Goal: Task Accomplishment & Management: Use online tool/utility

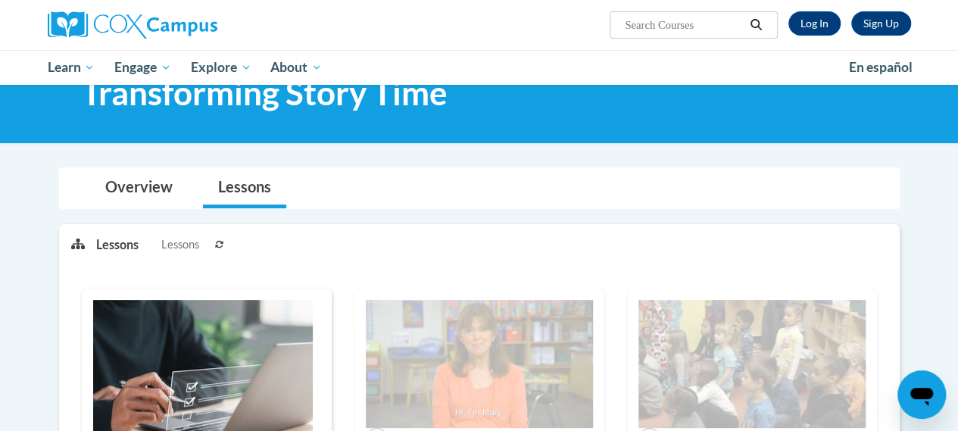
scroll to position [55, 0]
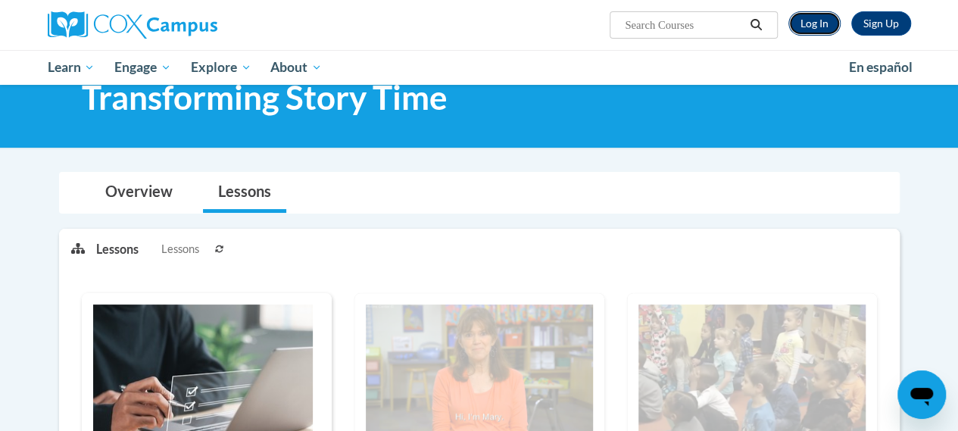
click at [813, 29] on link "Log In" at bounding box center [814, 23] width 52 height 24
click at [821, 14] on link "Log In" at bounding box center [814, 23] width 52 height 24
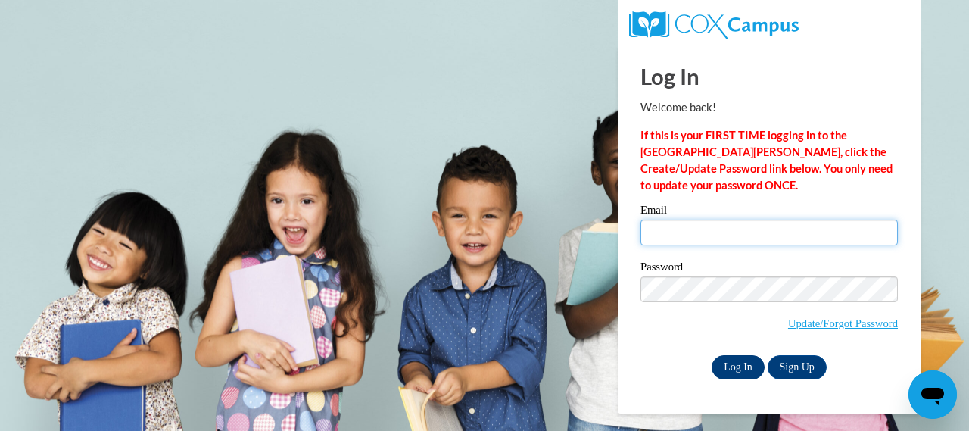
type input "keithp@ymcaatlanta.org"
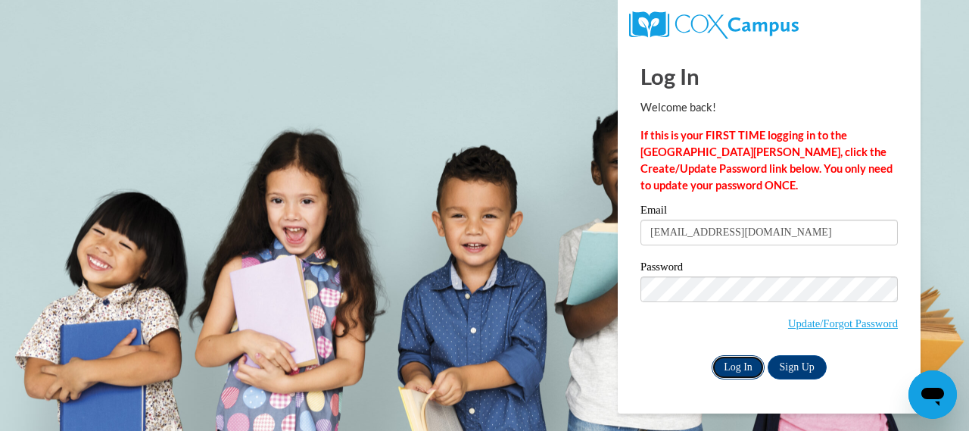
click at [735, 360] on input "Log In" at bounding box center [738, 367] width 53 height 24
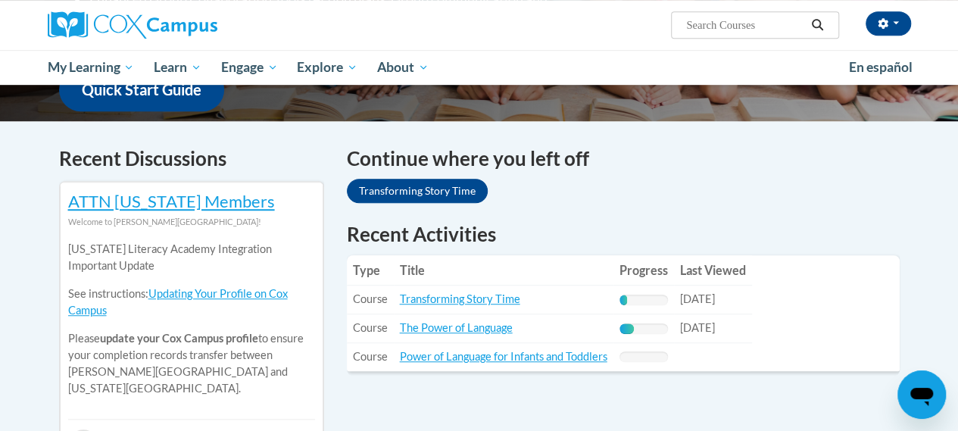
scroll to position [466, 0]
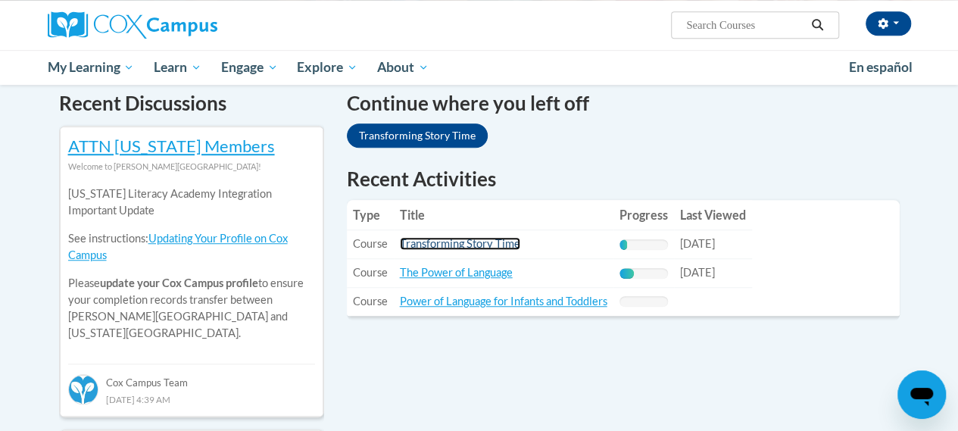
click at [480, 240] on link "Transforming Story Time" at bounding box center [460, 243] width 120 height 13
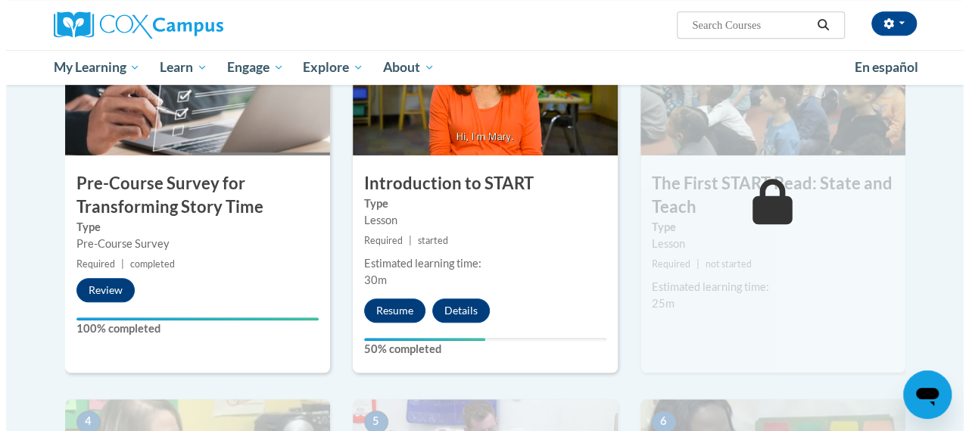
scroll to position [394, 0]
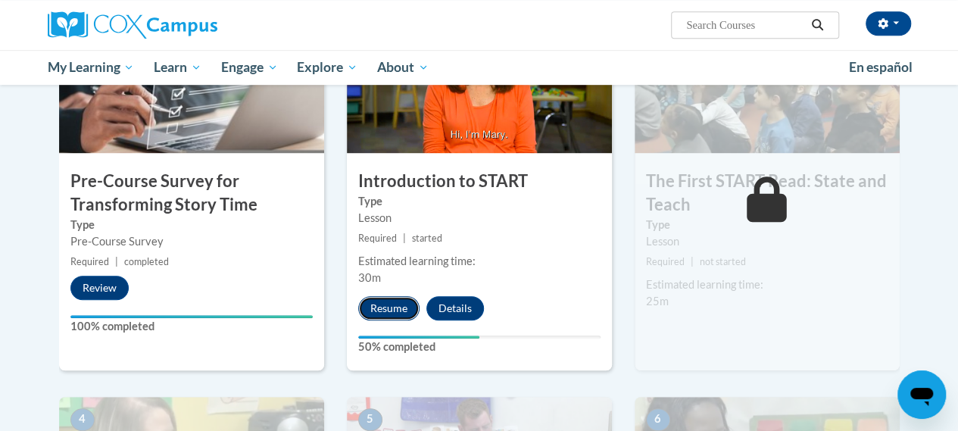
click at [395, 307] on button "Resume" at bounding box center [388, 308] width 61 height 24
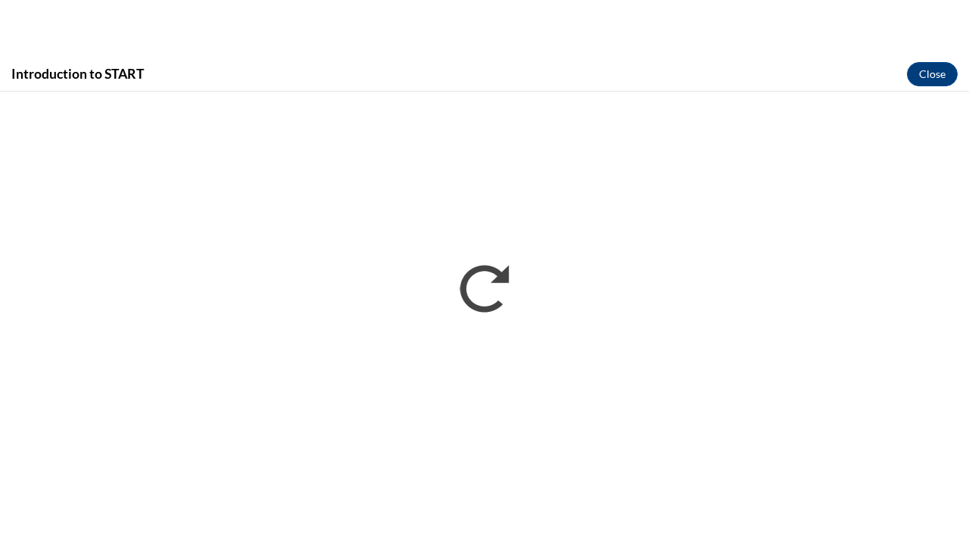
scroll to position [0, 0]
